Goal: Find specific page/section

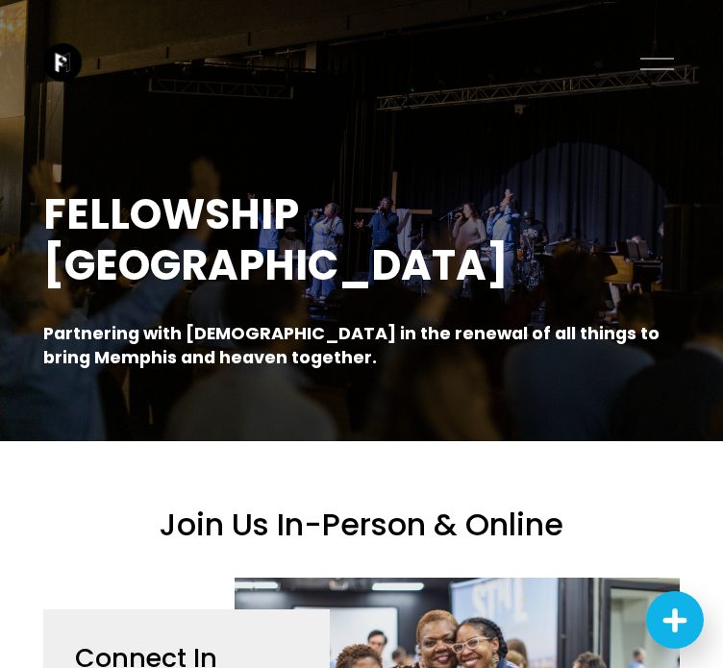
click at [648, 56] on div at bounding box center [657, 64] width 34 height 34
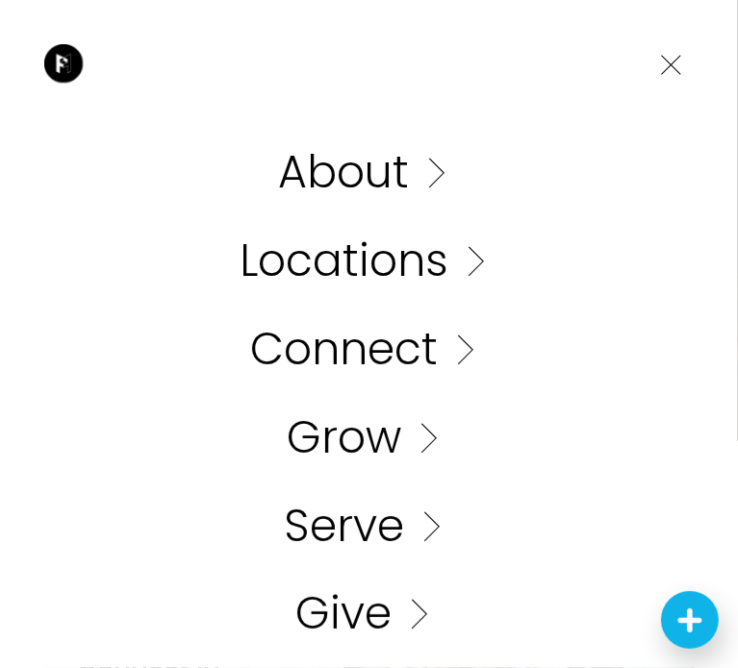
click at [383, 358] on link "Folder: Connect" at bounding box center [369, 350] width 238 height 44
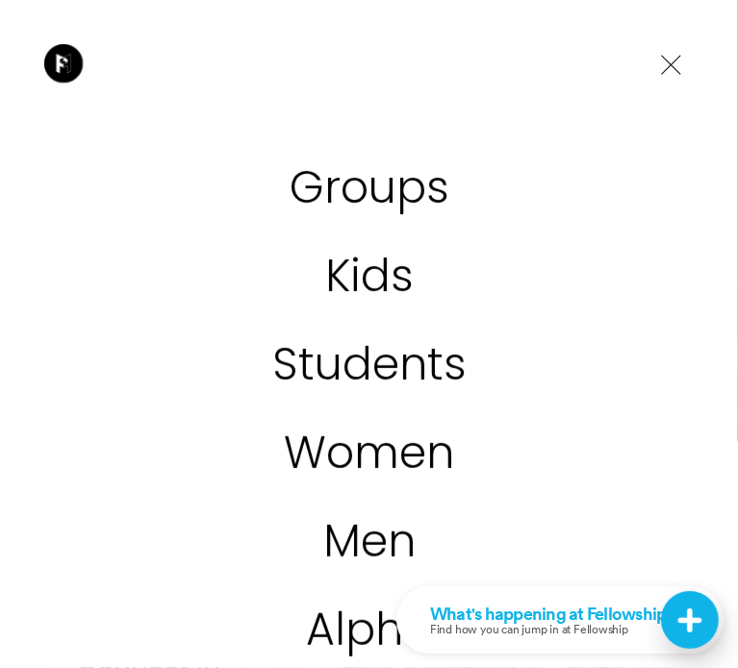
scroll to position [531, 0]
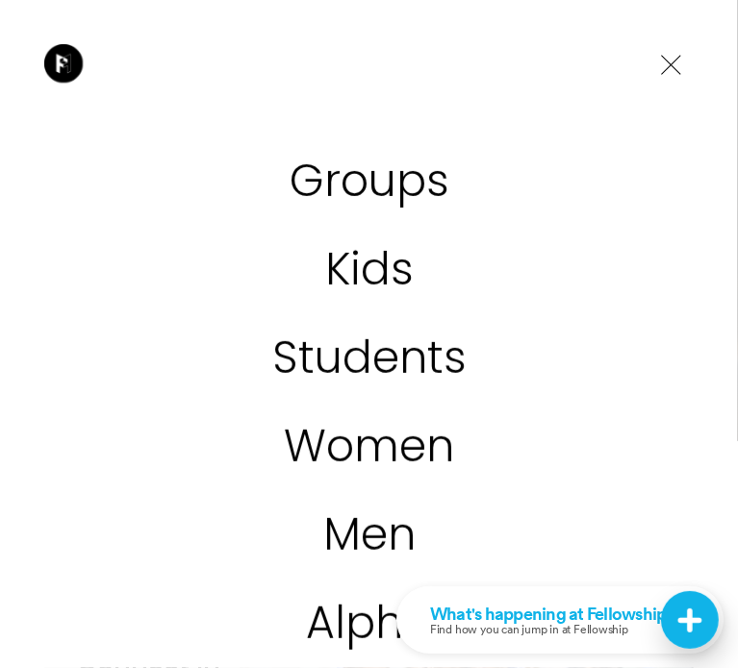
click at [345, 351] on link "Students" at bounding box center [369, 359] width 194 height 44
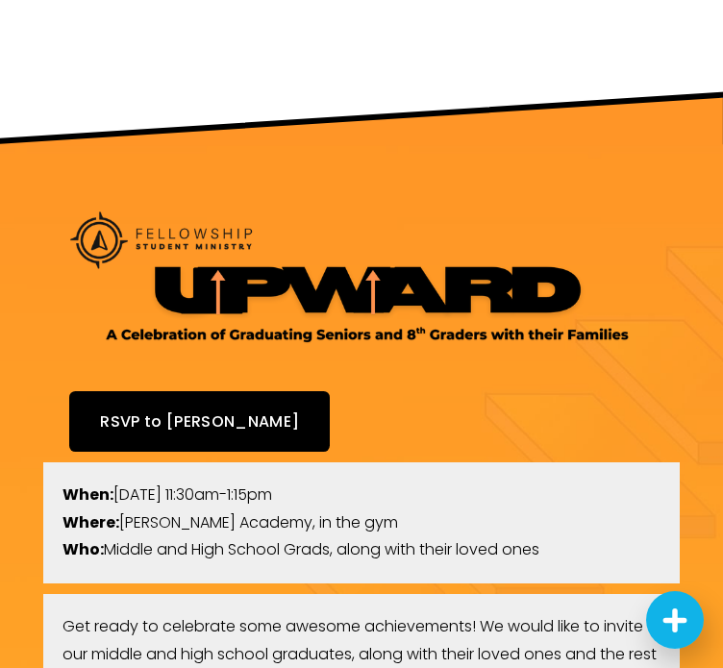
scroll to position [2212, 0]
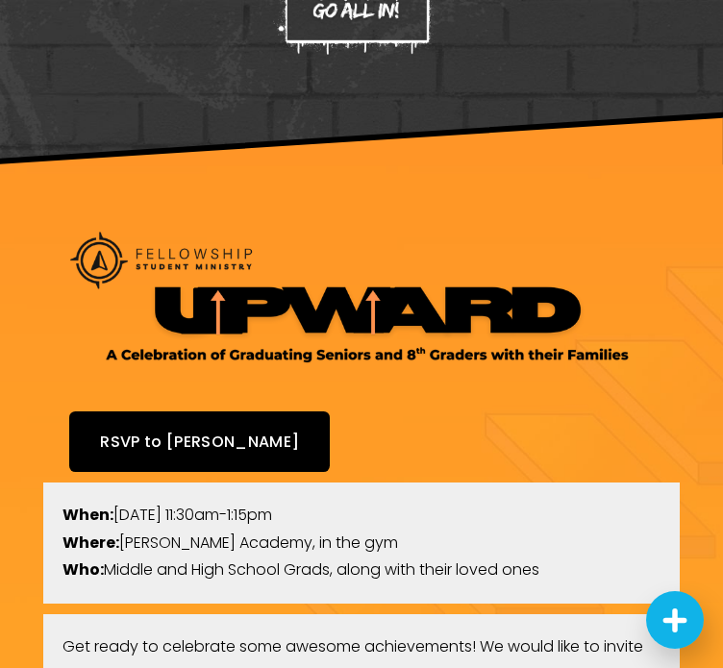
drag, startPoint x: 112, startPoint y: 183, endPoint x: 408, endPoint y: 171, distance: 296.4
click at [408, 222] on div at bounding box center [361, 304] width 637 height 165
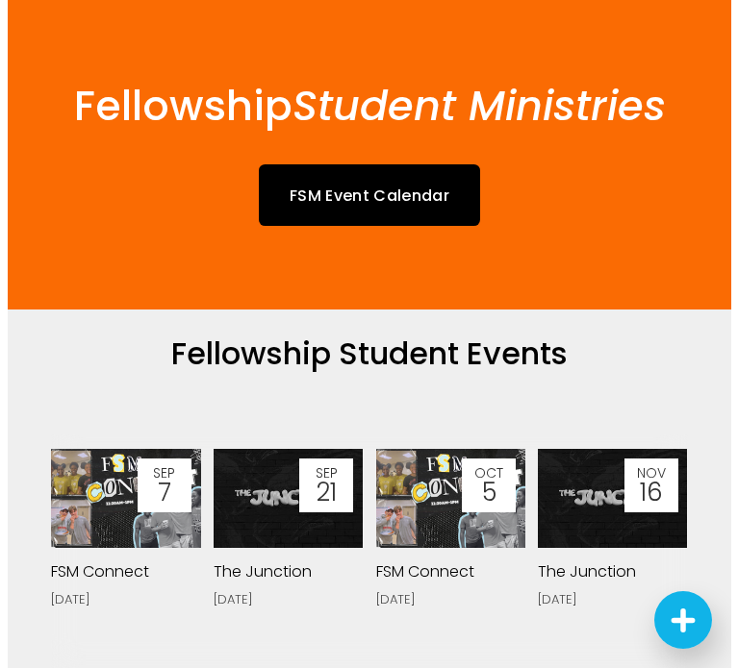
scroll to position [0, 0]
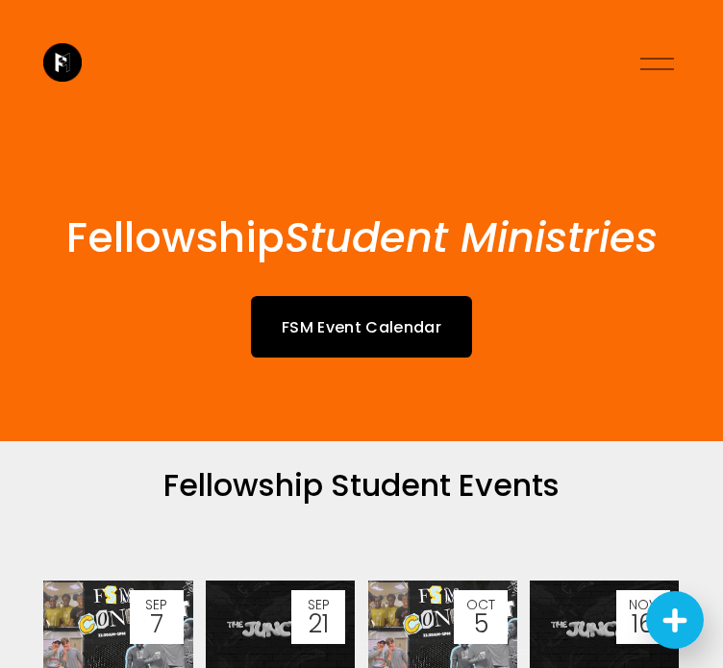
drag, startPoint x: 58, startPoint y: 57, endPoint x: 642, endPoint y: 57, distance: 584.6
click at [642, 57] on div at bounding box center [657, 64] width 34 height 34
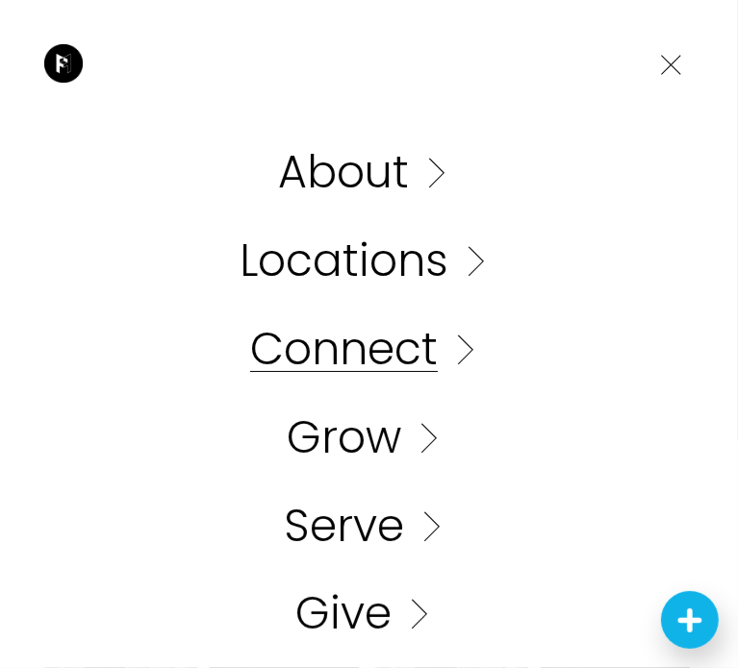
click at [388, 363] on link "Folder: Connect" at bounding box center [369, 350] width 238 height 44
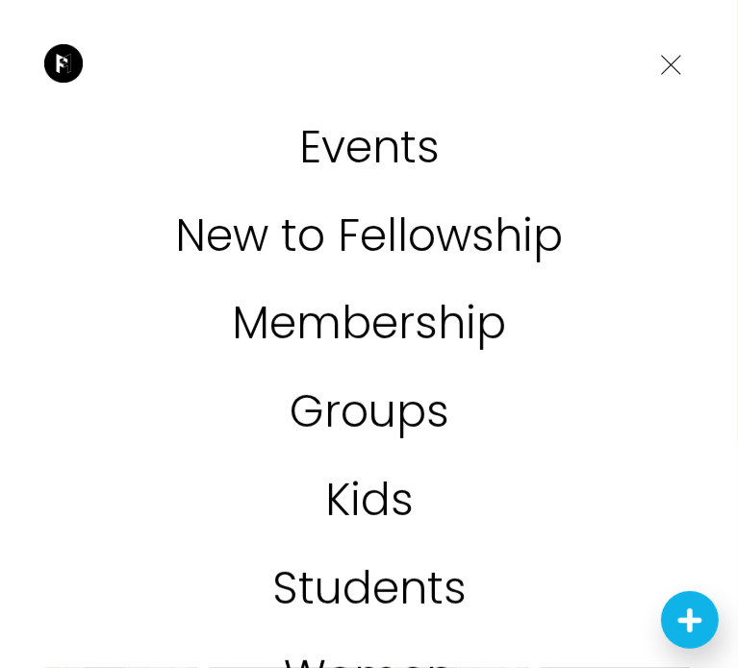
scroll to position [531, 0]
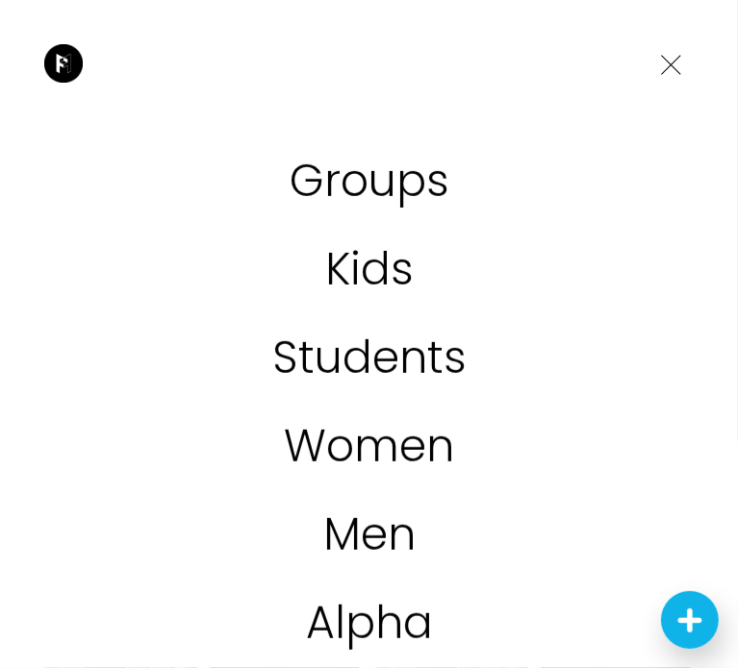
click at [341, 360] on link "Students" at bounding box center [369, 359] width 194 height 44
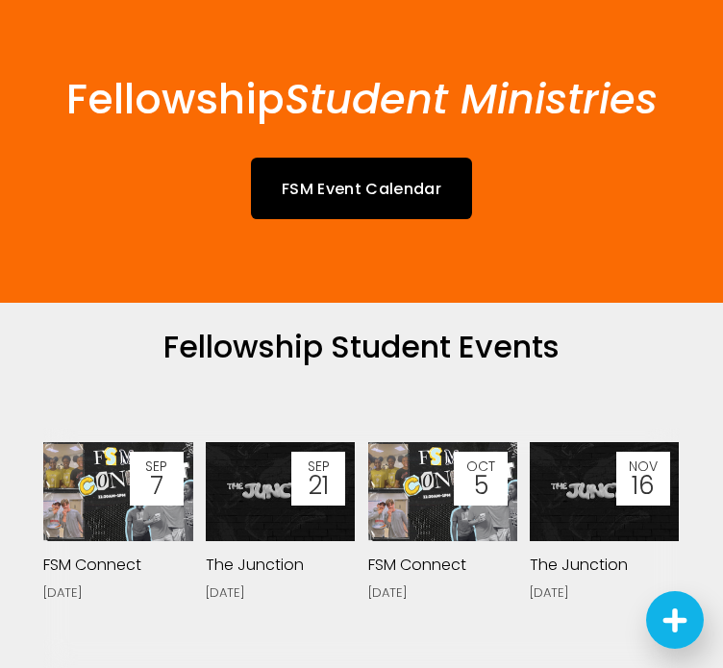
scroll to position [192, 0]
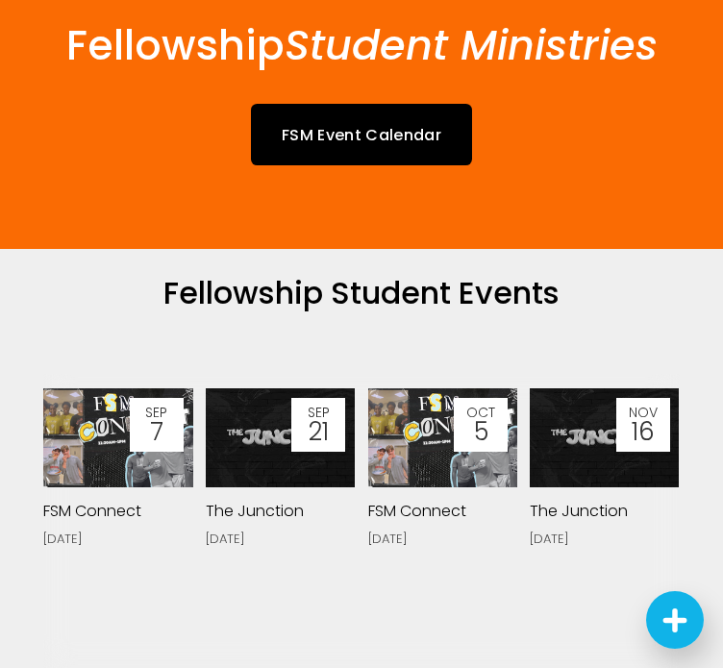
click at [373, 133] on link "FSM Event Calendar" at bounding box center [361, 134] width 221 height 61
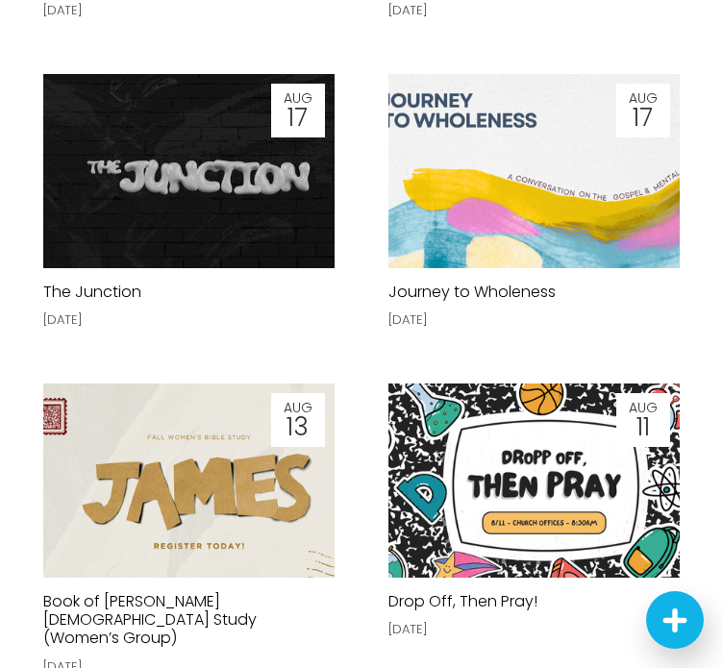
scroll to position [1235, 0]
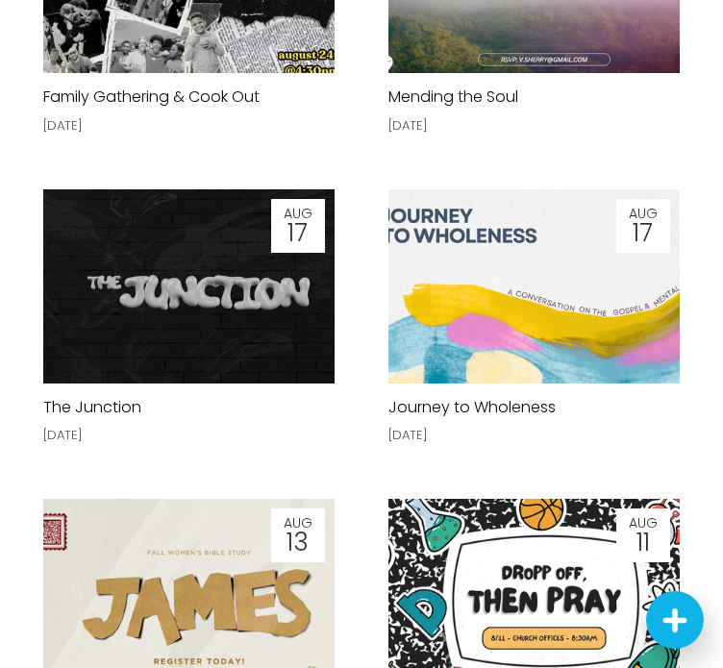
click at [197, 371] on img at bounding box center [198, 292] width 311 height 242
